Goal: Check status

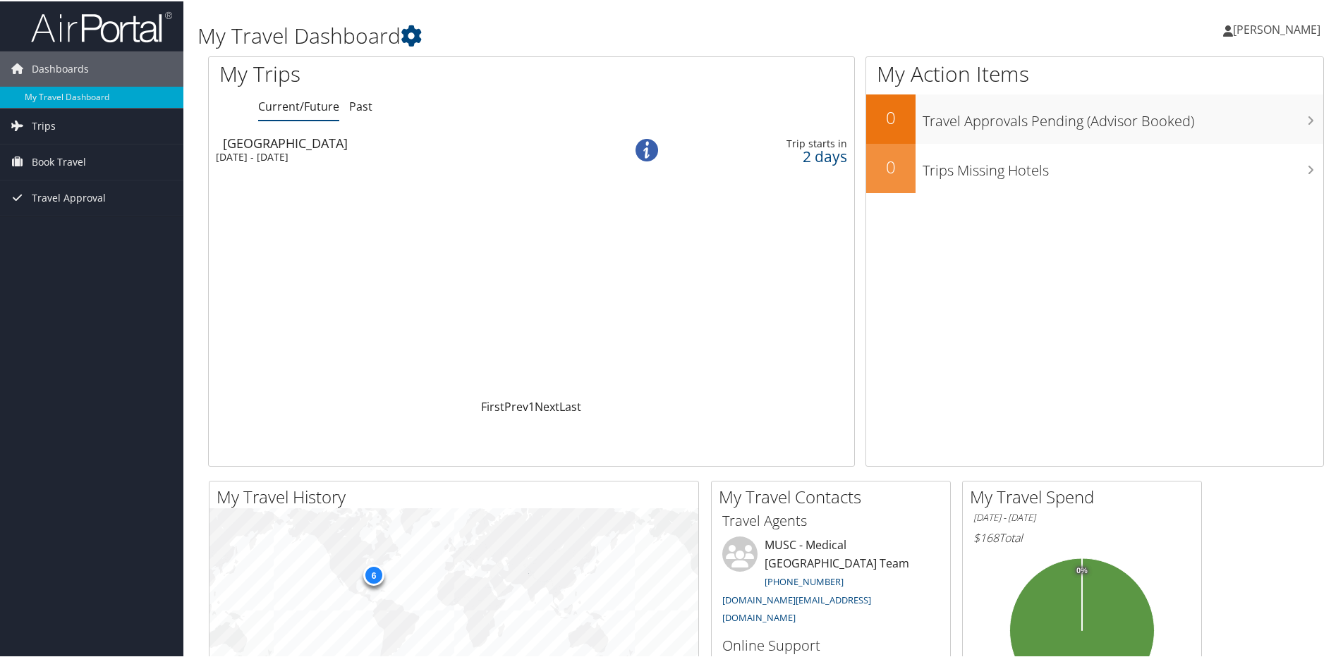
click at [308, 150] on div "Thu 4 Sep 2025 - Fri 5 Sep 2025" at bounding box center [400, 156] width 369 height 13
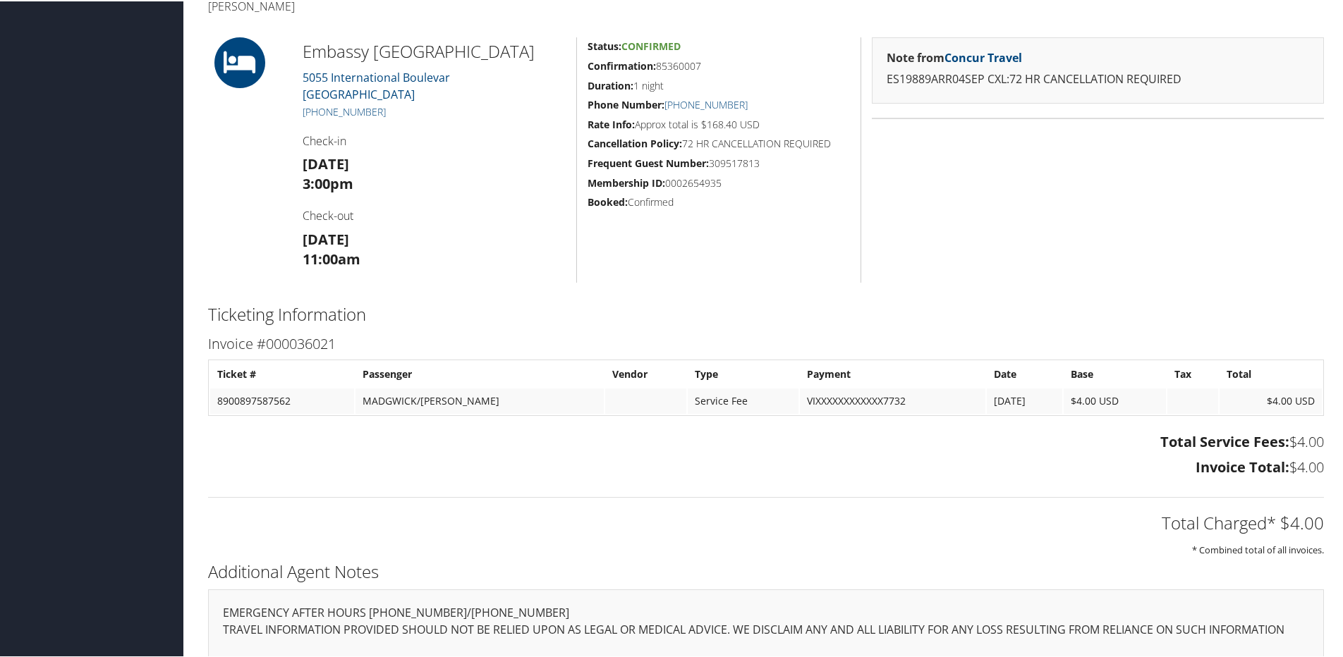
scroll to position [212, 0]
